Goal: Transaction & Acquisition: Purchase product/service

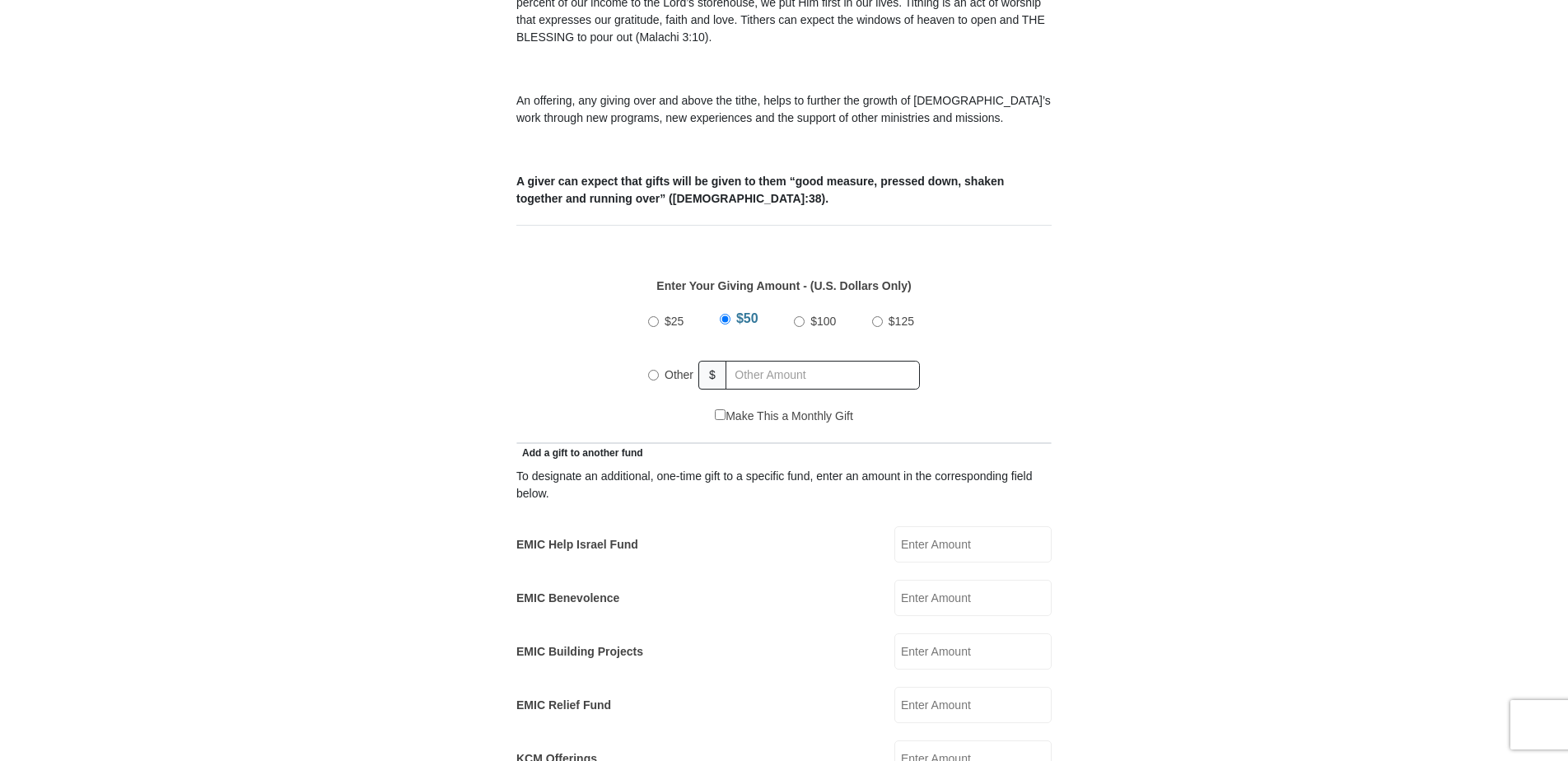
scroll to position [576, 0]
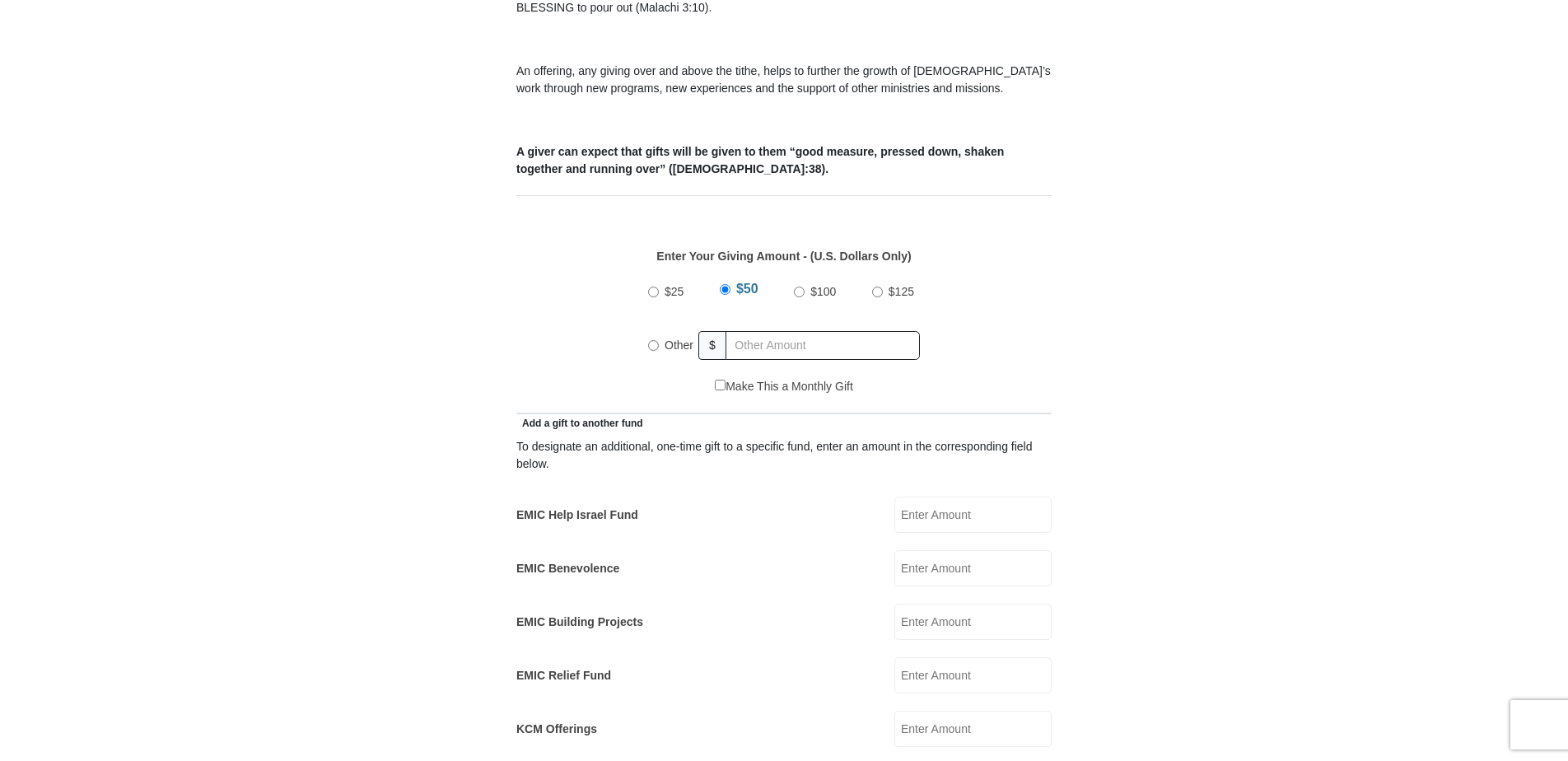
click at [914, 497] on input "EMIC Help Israel Fund" at bounding box center [973, 514] width 157 height 36
type input "20"
click at [918, 657] on input "EMIC Relief Fund" at bounding box center [973, 675] width 157 height 36
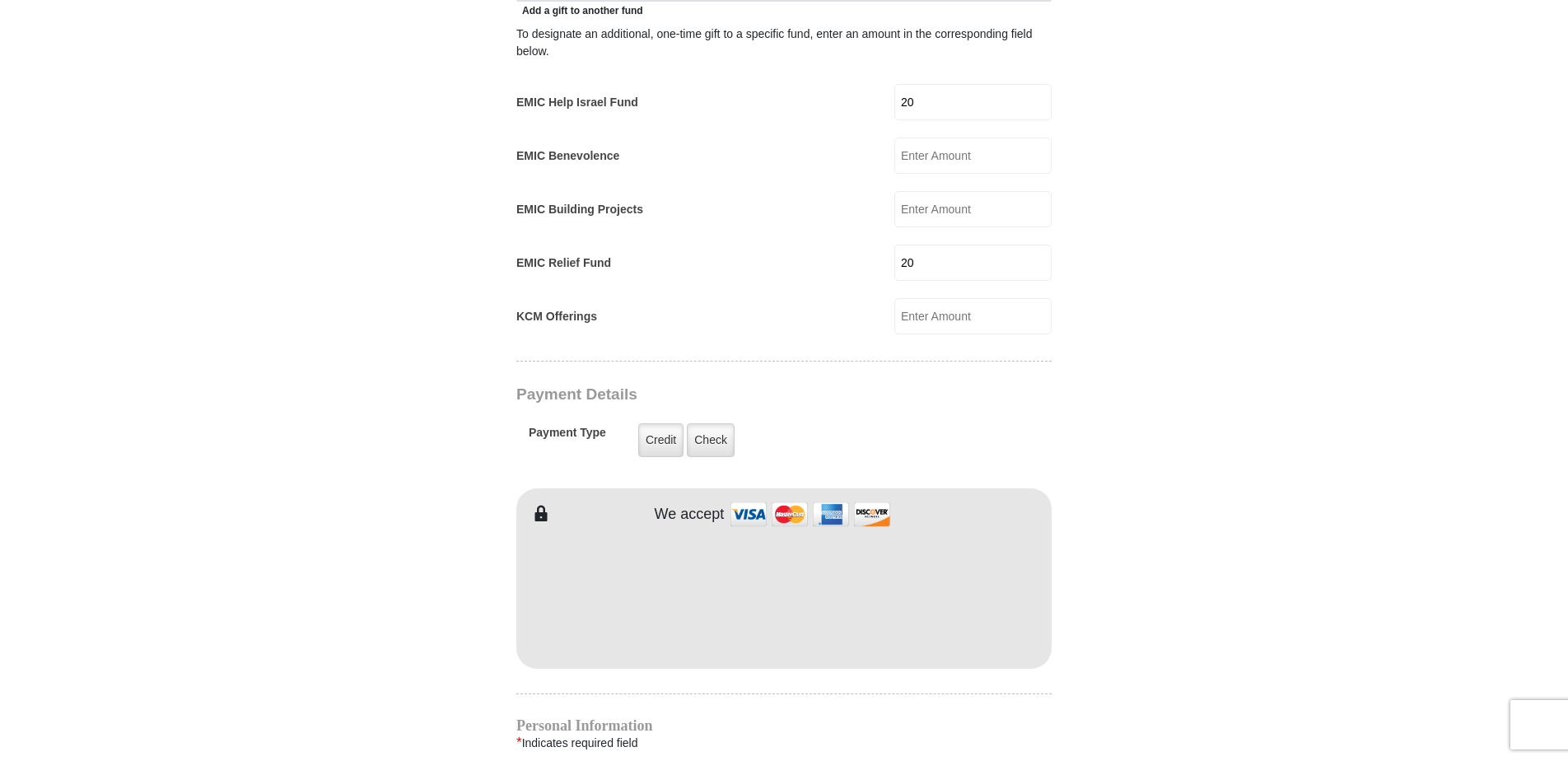
scroll to position [1070, 0]
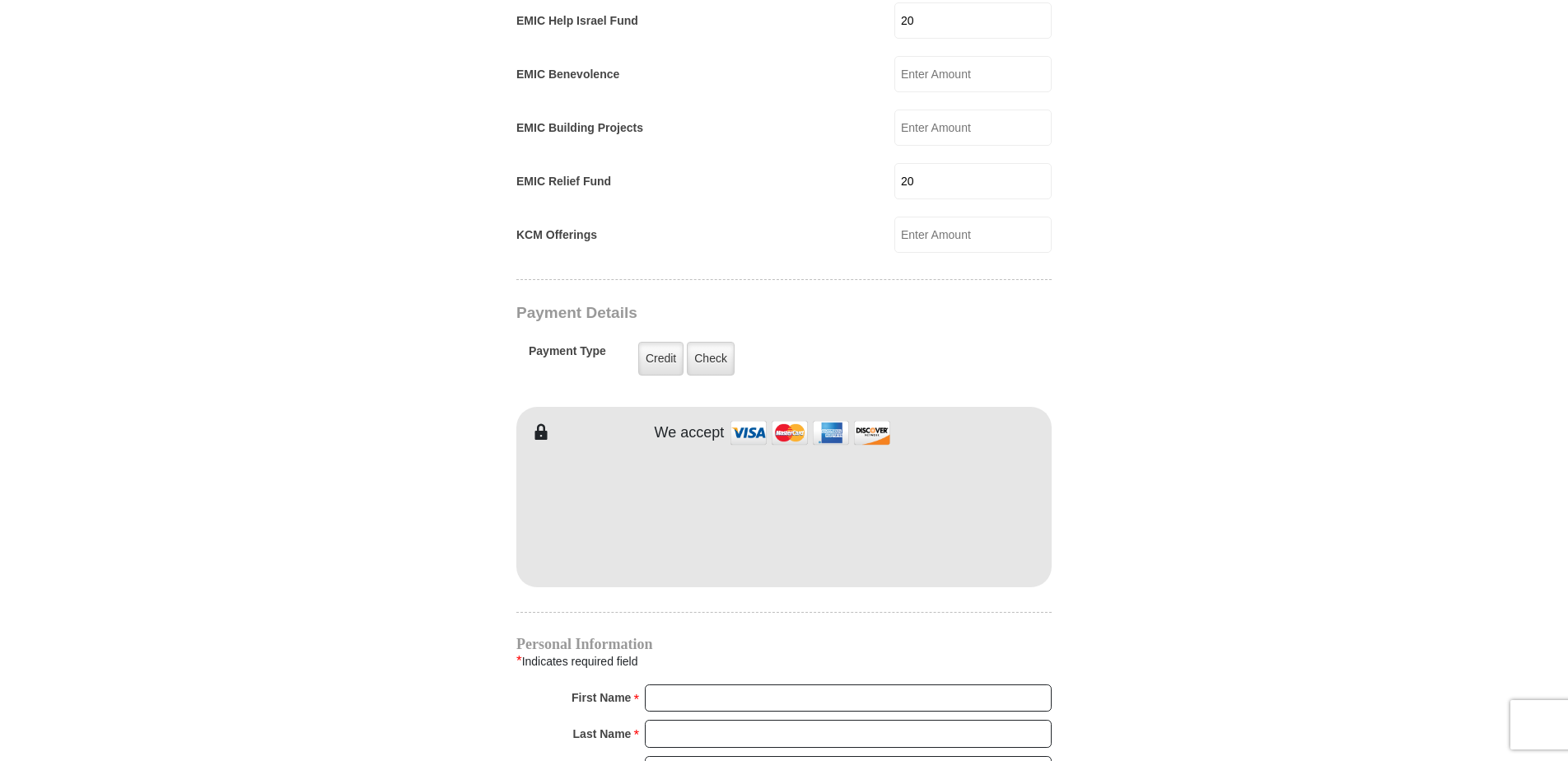
type input "20"
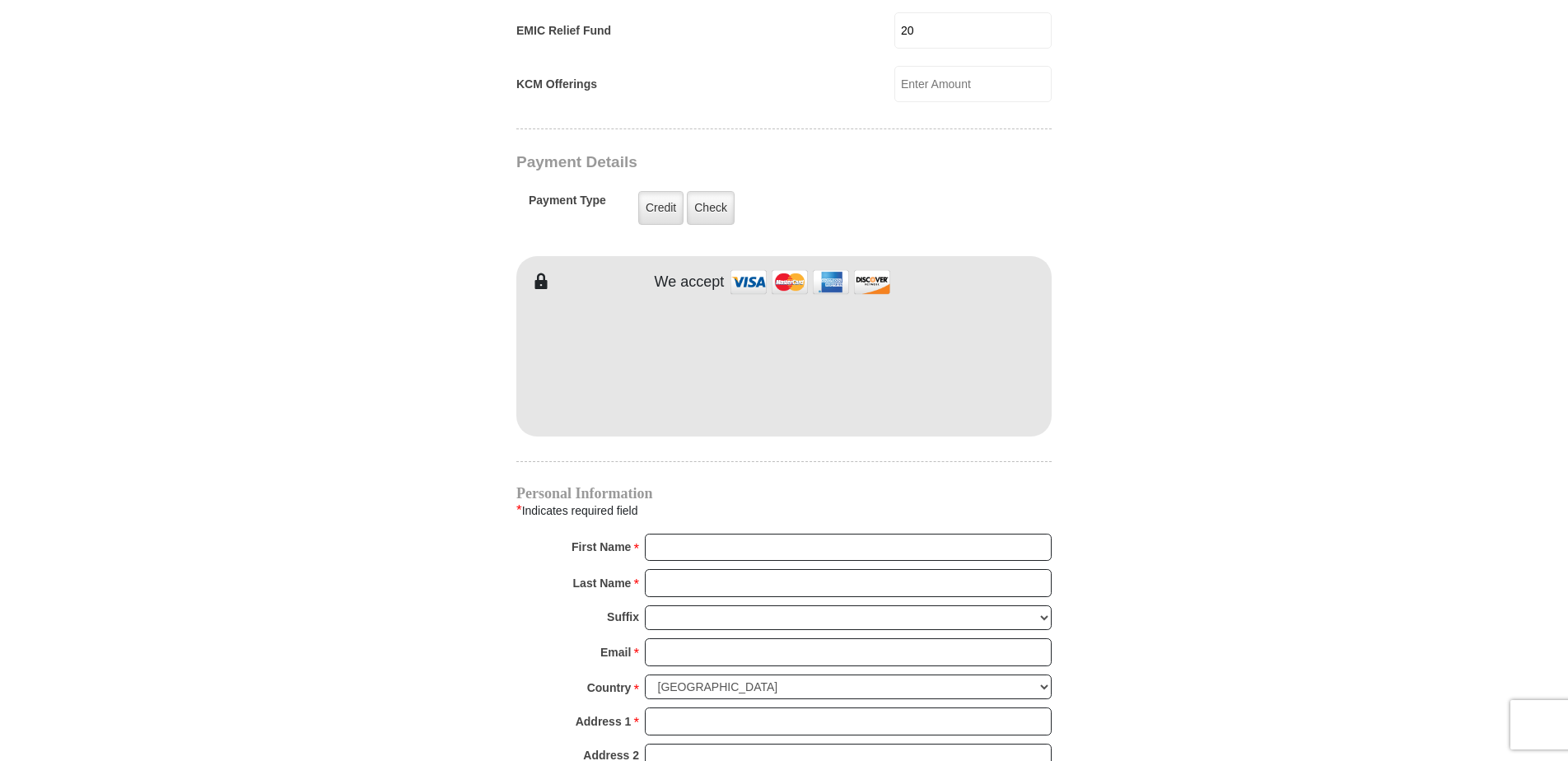
scroll to position [1235, 0]
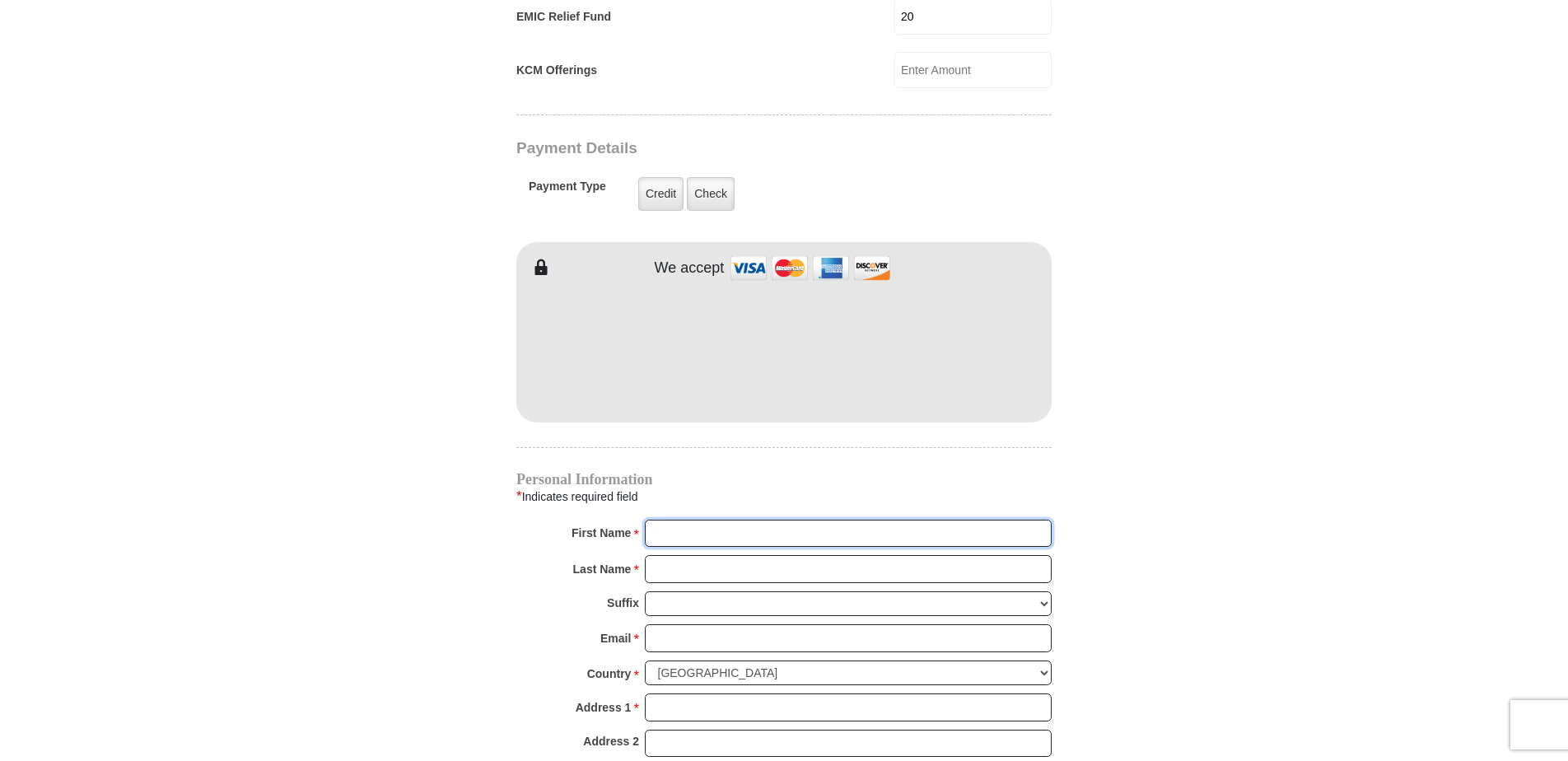
click at [663, 520] on input "First Name *" at bounding box center [848, 534] width 407 height 28
type input "Iva Christine"
type input "10"
type input "Sanford"
type input "grammaiva334@gmail.com"
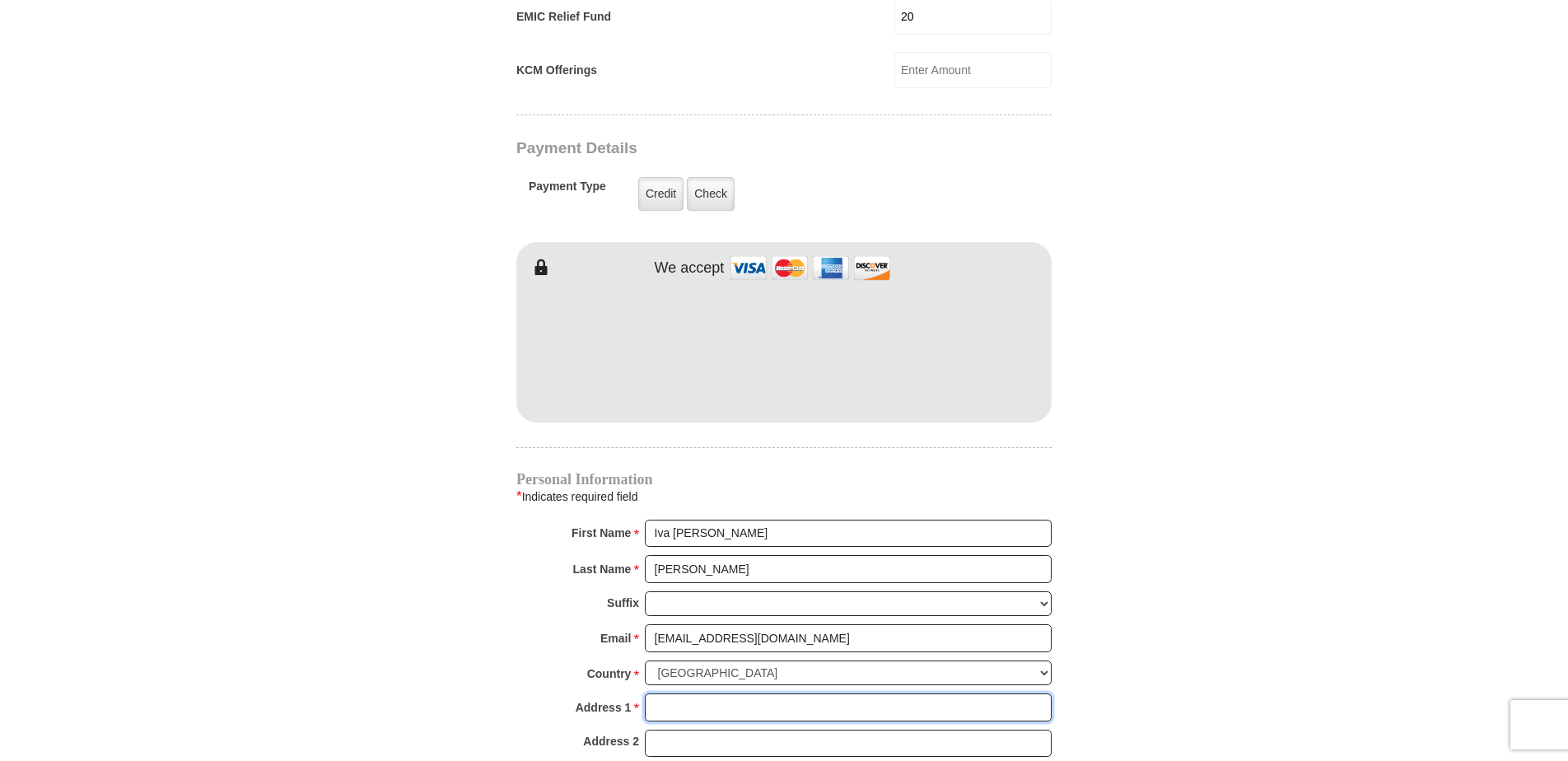
type input "814 Monroe Lane"
type input "Oak Grove"
select select "KY"
type input "42262"
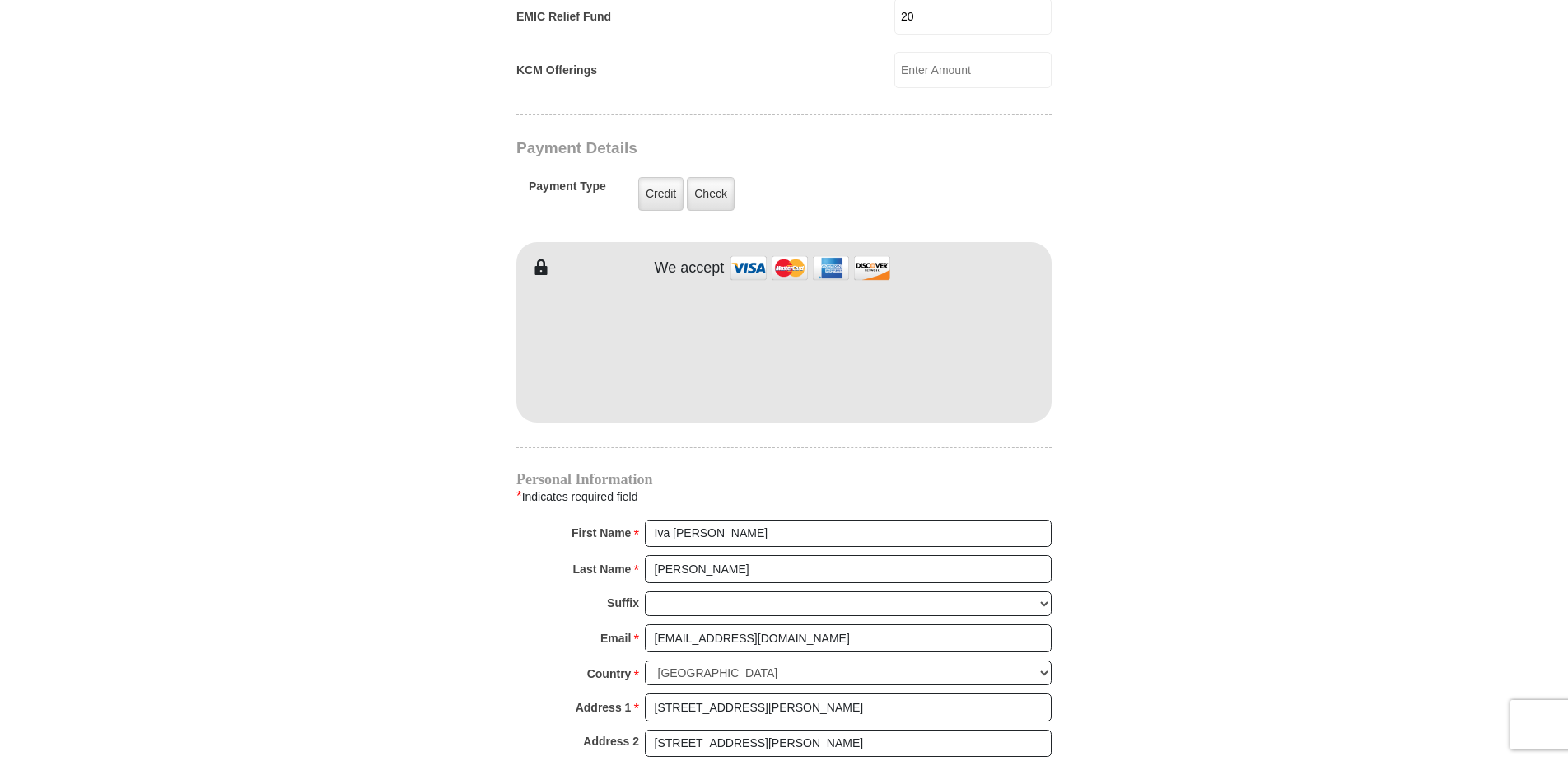
type input "9314366385"
radio input "true"
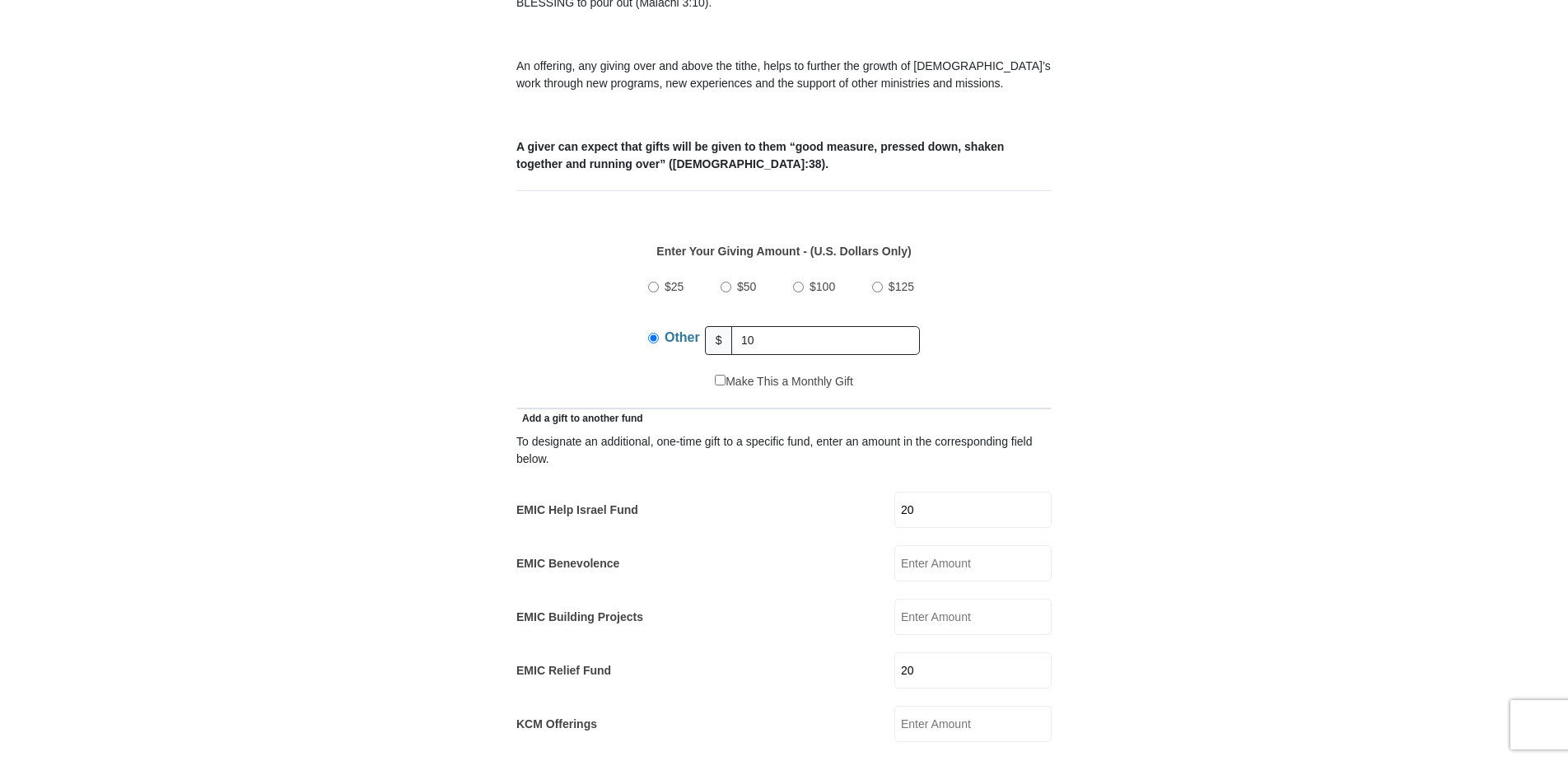
scroll to position [576, 0]
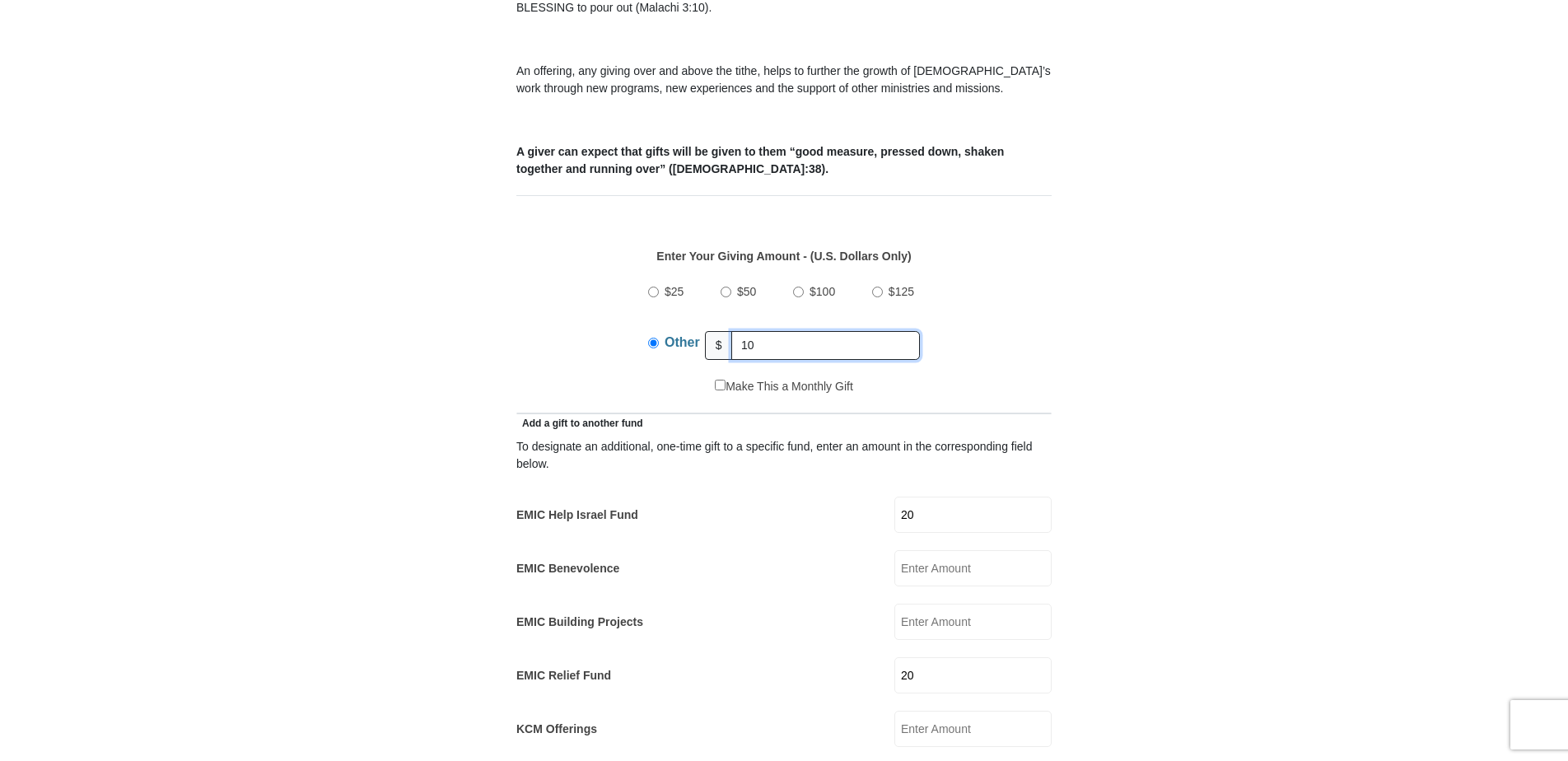
click at [768, 331] on input "10" at bounding box center [825, 345] width 189 height 29
type input "1"
click at [725, 286] on input "$50" at bounding box center [726, 292] width 11 height 11
radio input "true"
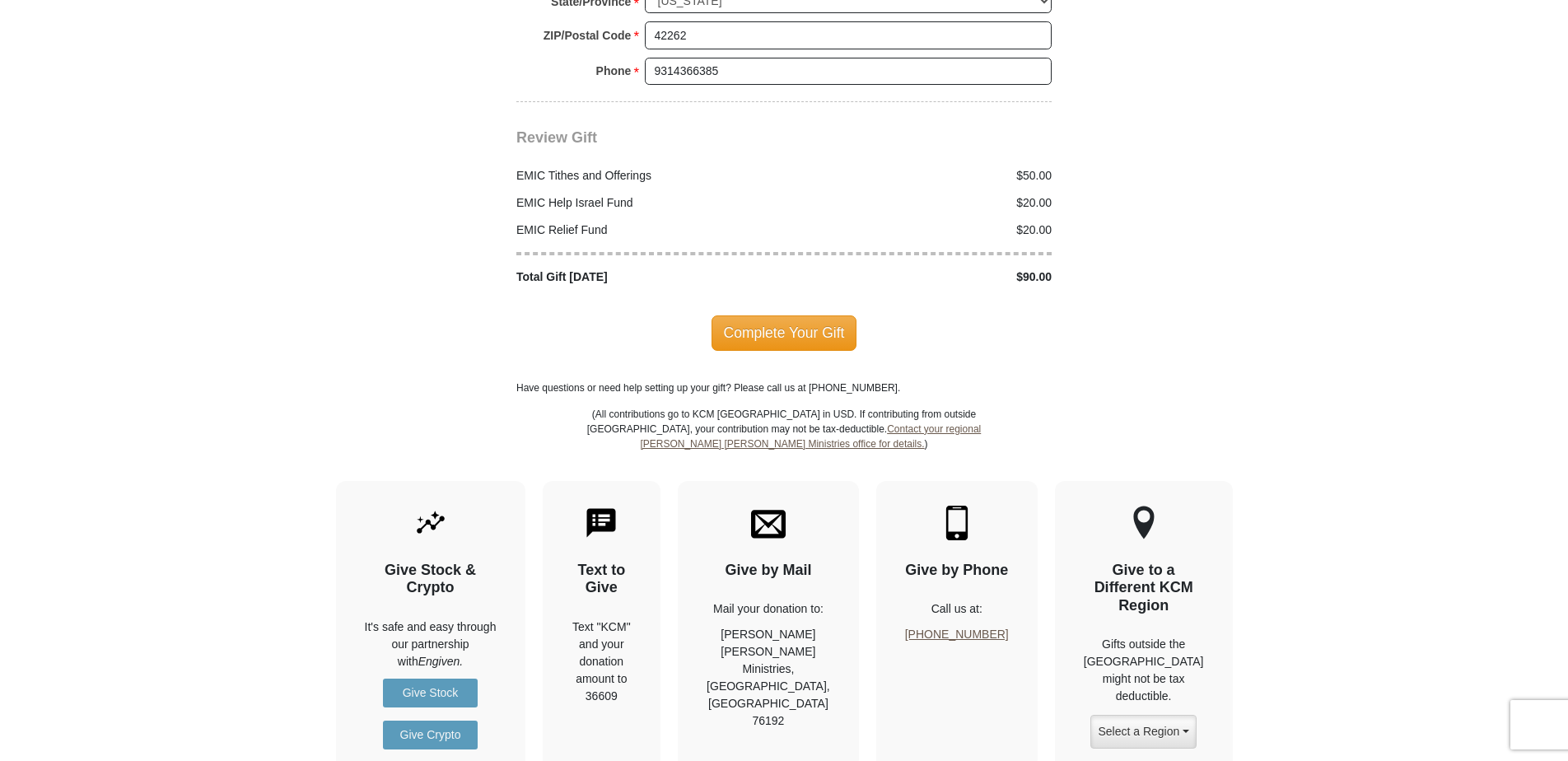
scroll to position [2058, 0]
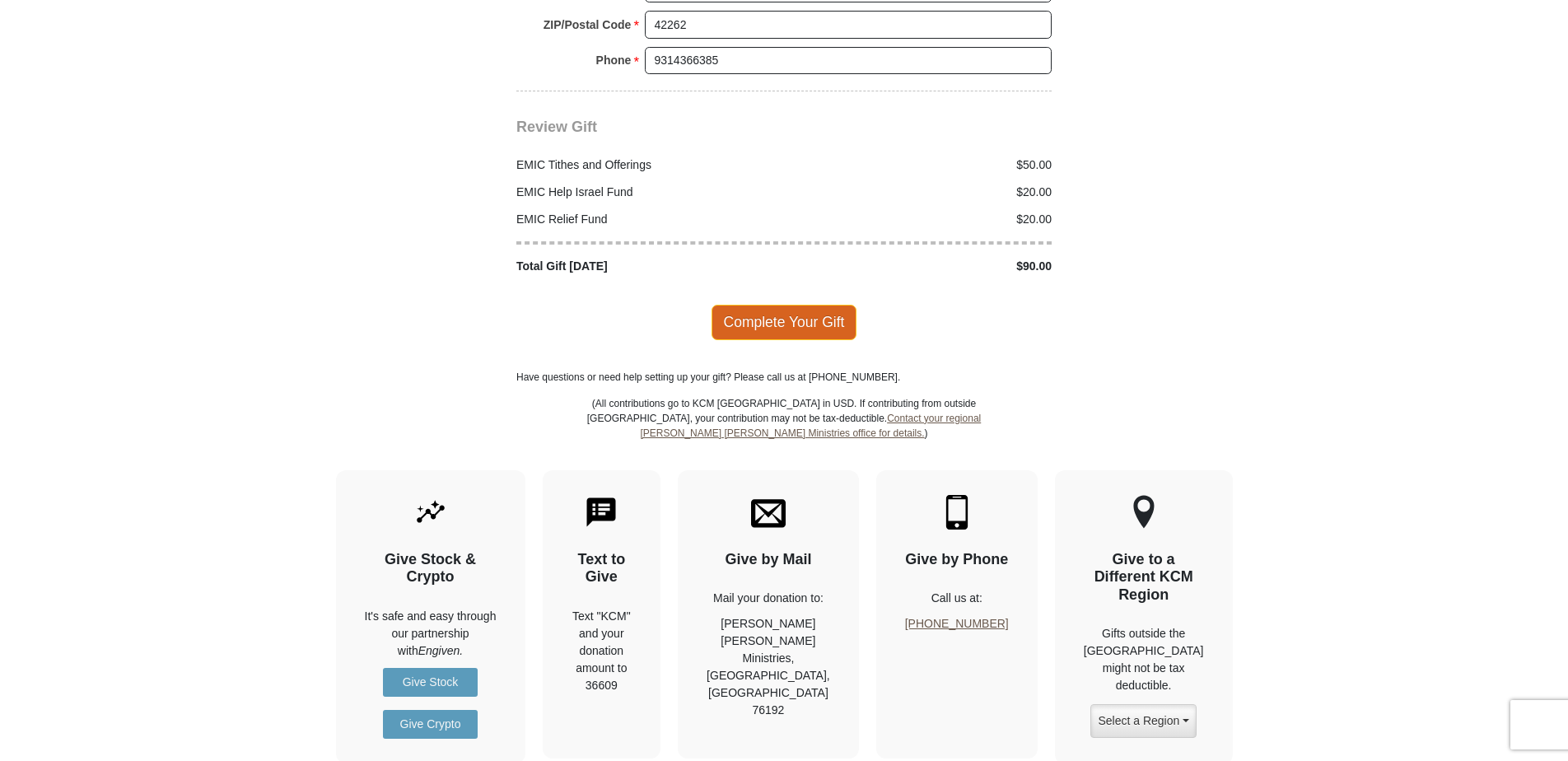
click at [812, 305] on span "Complete Your Gift" at bounding box center [784, 322] width 145 height 35
